Goal: Task Accomplishment & Management: Manage account settings

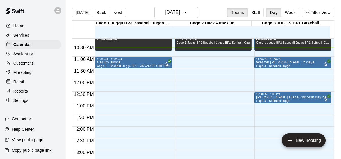
scroll to position [229, 0]
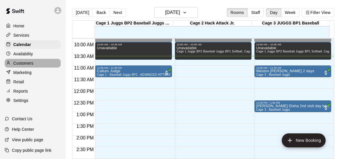
drag, startPoint x: 37, startPoint y: 64, endPoint x: 39, endPoint y: 74, distance: 10.3
drag, startPoint x: 39, startPoint y: 74, endPoint x: 28, endPoint y: 67, distance: 13.0
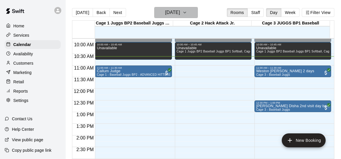
click at [187, 12] on icon "button" at bounding box center [184, 12] width 5 height 7
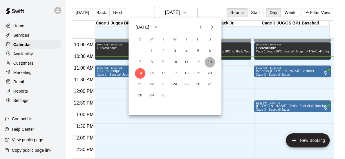
click at [209, 61] on button "13" at bounding box center [210, 62] width 10 height 10
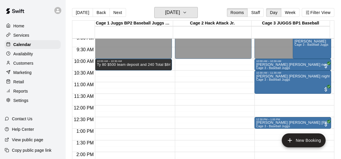
scroll to position [213, 0]
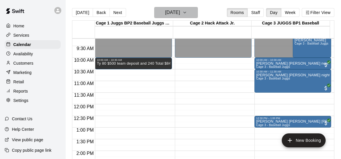
click at [187, 17] on button "Saturday Sep 13" at bounding box center [176, 12] width 44 height 11
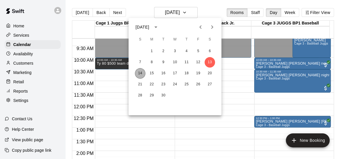
click at [143, 71] on button "14" at bounding box center [140, 73] width 10 height 10
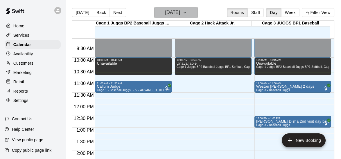
click at [180, 12] on h6 "Sunday Sep 14" at bounding box center [172, 12] width 15 height 8
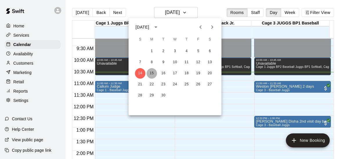
click at [153, 73] on button "15" at bounding box center [152, 73] width 10 height 10
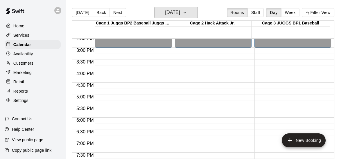
scroll to position [341, 0]
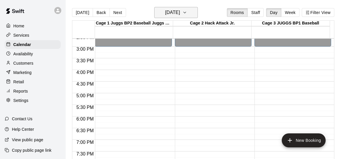
click at [187, 10] on icon "button" at bounding box center [184, 12] width 5 height 7
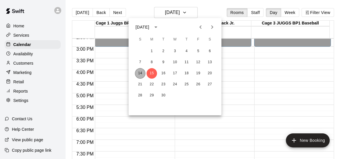
click at [140, 73] on button "14" at bounding box center [140, 73] width 10 height 10
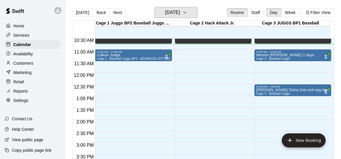
scroll to position [247, 0]
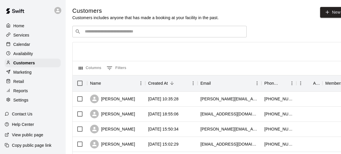
click at [139, 29] on div "​ ​" at bounding box center [159, 32] width 174 height 12
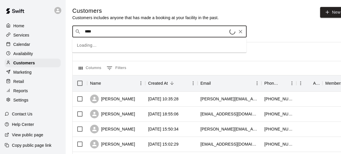
type input "*****"
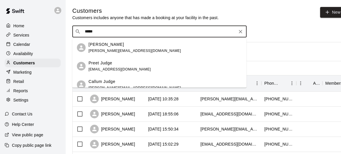
click at [116, 83] on div "Callum Judge" at bounding box center [135, 82] width 92 height 6
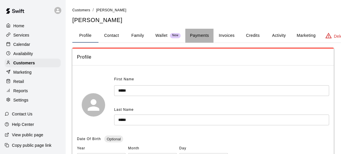
click at [194, 39] on button "Payments" at bounding box center [199, 36] width 28 height 14
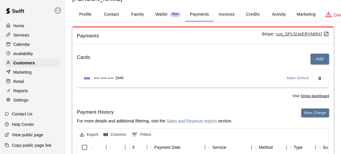
scroll to position [18, 0]
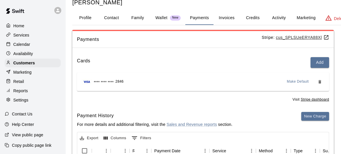
click at [116, 18] on button "Contact" at bounding box center [111, 18] width 26 height 14
select select "**"
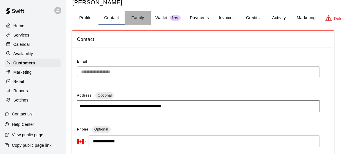
click at [135, 18] on button "Family" at bounding box center [138, 18] width 26 height 14
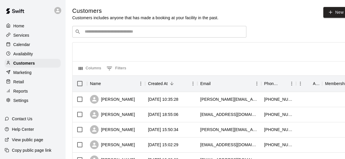
click at [154, 34] on input "Search customers by name or email" at bounding box center [163, 32] width 161 height 6
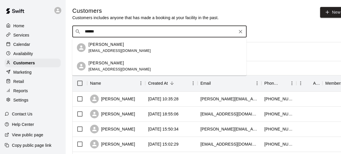
type input "*******"
click at [129, 61] on div "[PERSON_NAME]" at bounding box center [120, 63] width 62 height 6
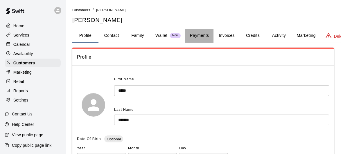
click at [202, 33] on button "Payments" at bounding box center [199, 36] width 28 height 14
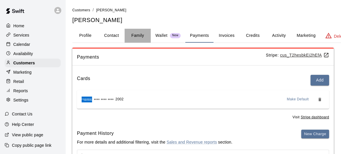
click at [136, 38] on button "Family" at bounding box center [138, 36] width 26 height 14
